Goal: Browse casually

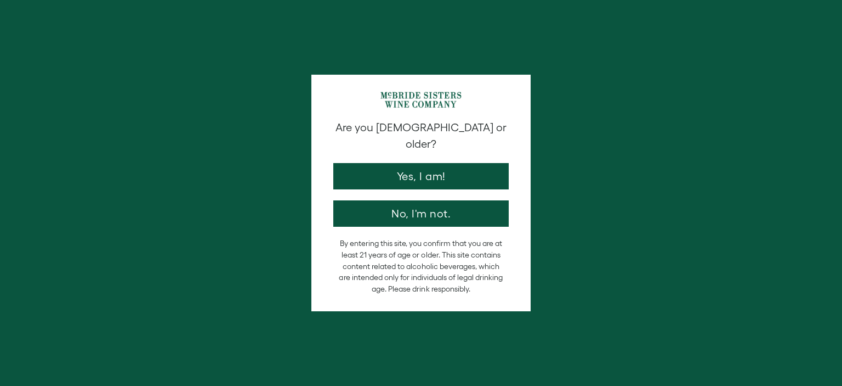
select select "****"
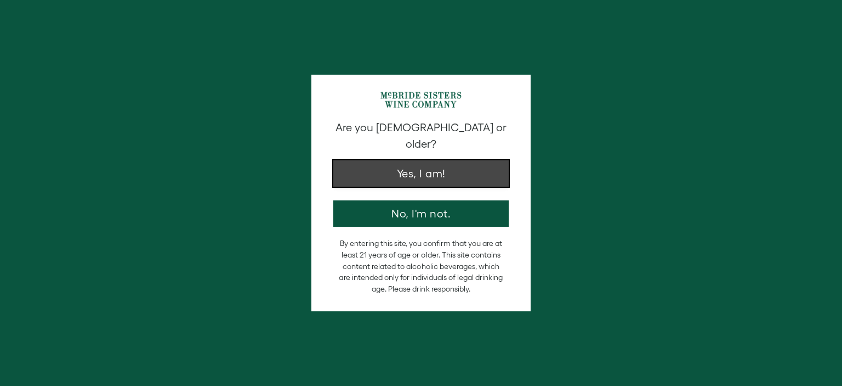
click at [434, 167] on button "Yes, I am!" at bounding box center [421, 173] width 176 height 26
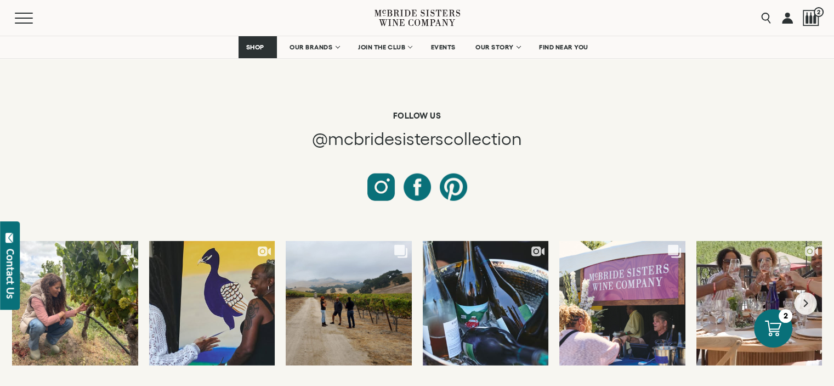
scroll to position [2944, 0]
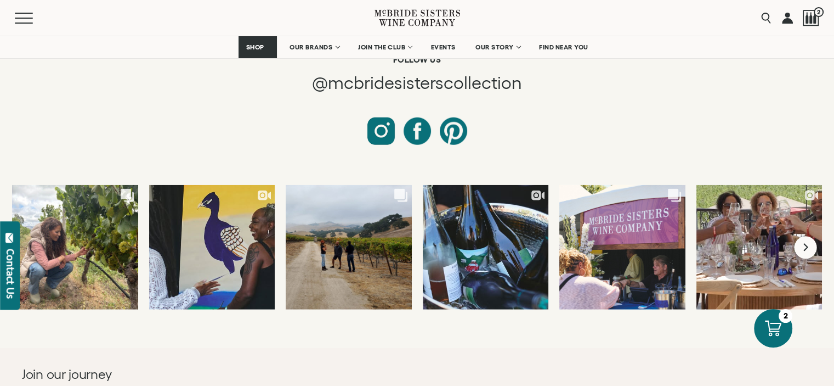
click at [809, 243] on button "Next slide" at bounding box center [806, 247] width 22 height 22
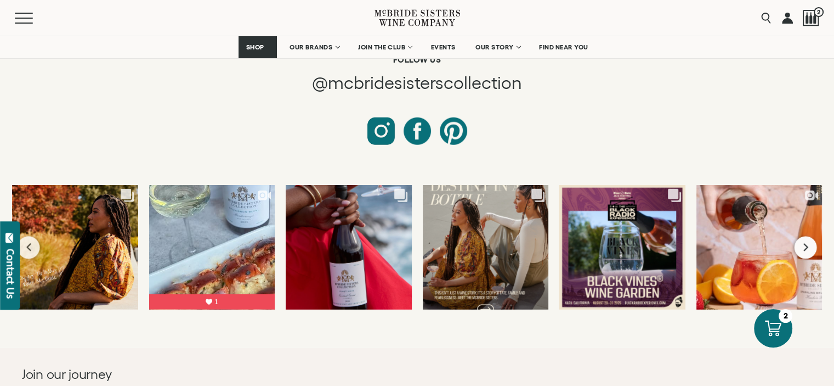
click at [809, 243] on button "Next slide" at bounding box center [806, 247] width 22 height 22
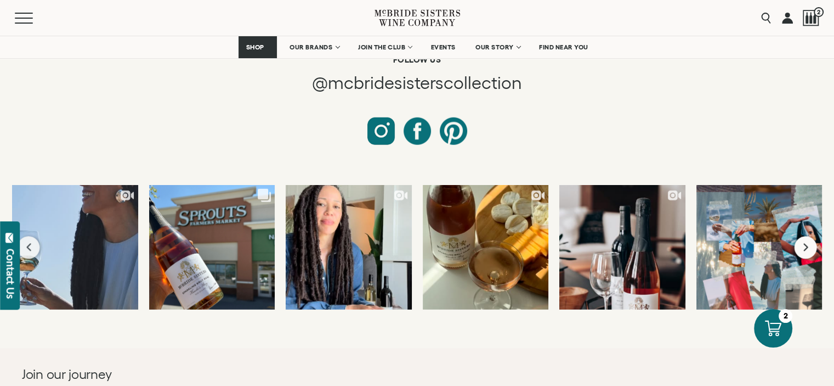
click at [809, 243] on button "Next slide" at bounding box center [806, 247] width 22 height 22
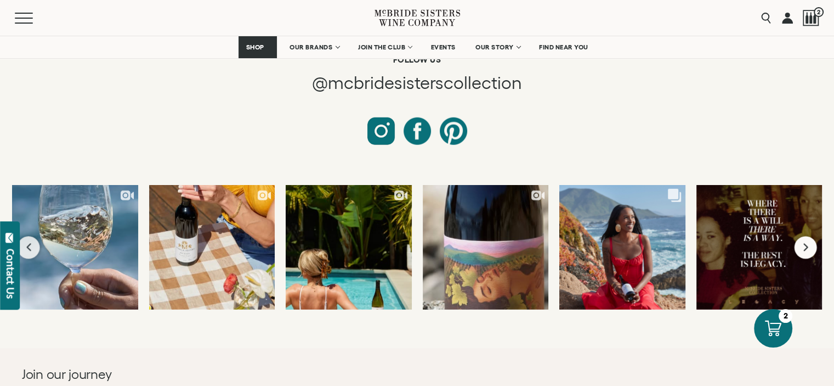
click at [809, 243] on button "Next slide" at bounding box center [806, 247] width 22 height 22
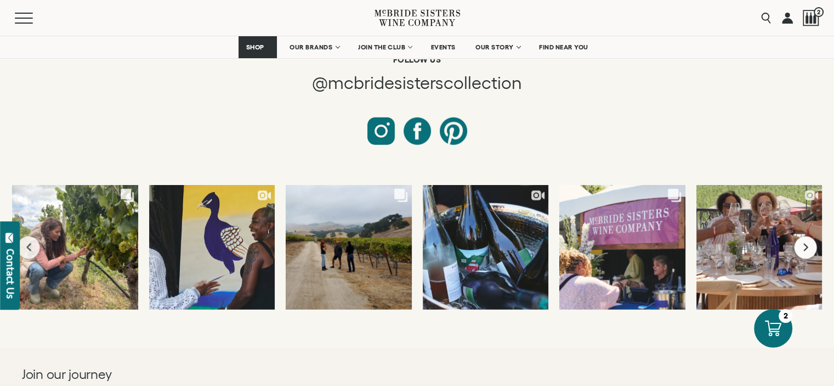
click at [809, 243] on button "Next slide" at bounding box center [806, 247] width 22 height 22
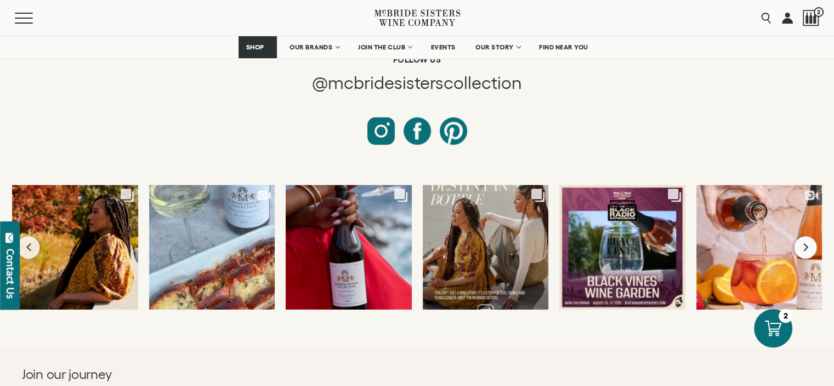
click at [809, 243] on button "Next slide" at bounding box center [806, 247] width 22 height 22
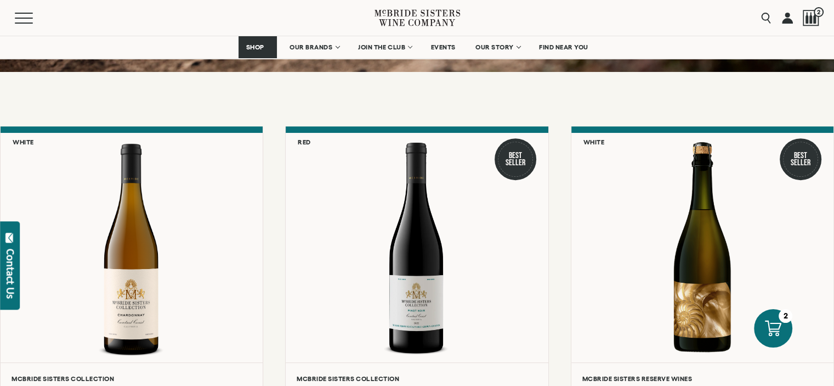
scroll to position [148, 0]
